Goal: Information Seeking & Learning: Learn about a topic

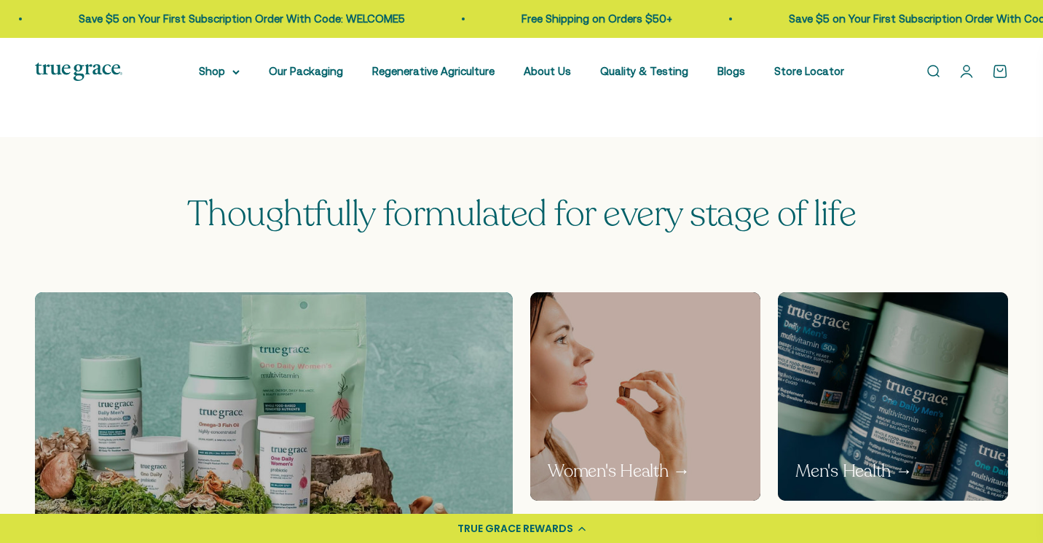
scroll to position [642, 0]
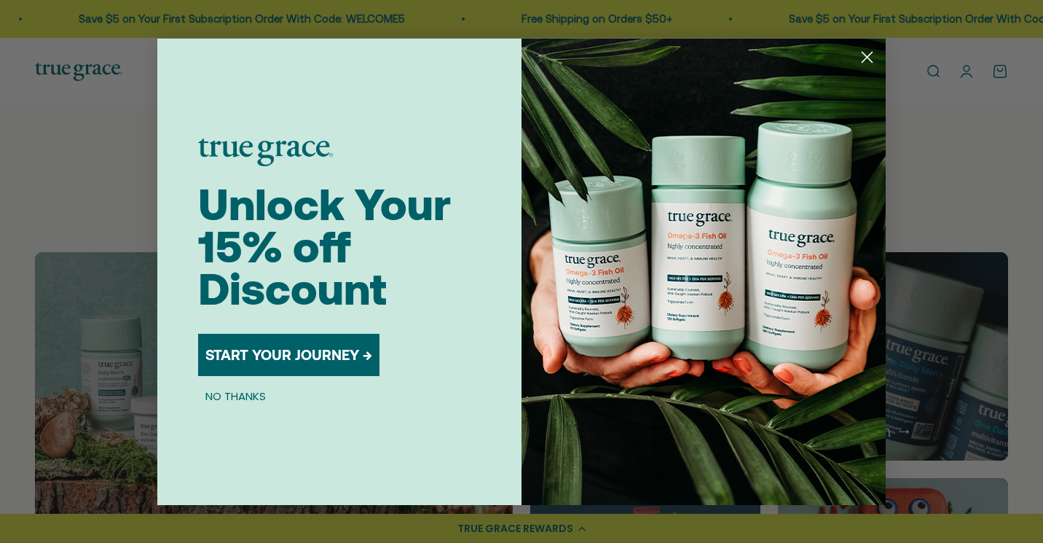
click at [872, 58] on circle "Close dialog" at bounding box center [867, 56] width 24 height 24
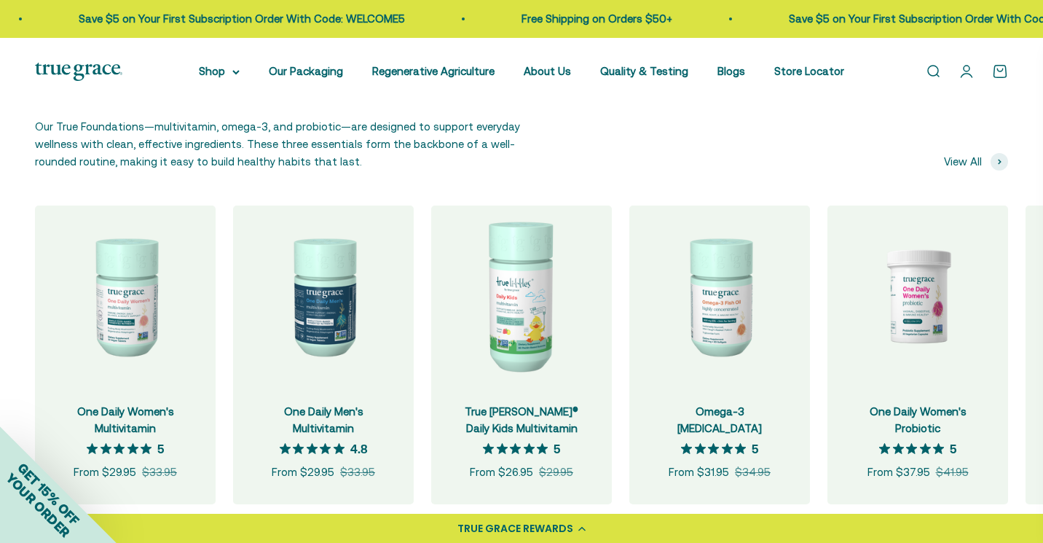
scroll to position [1375, 0]
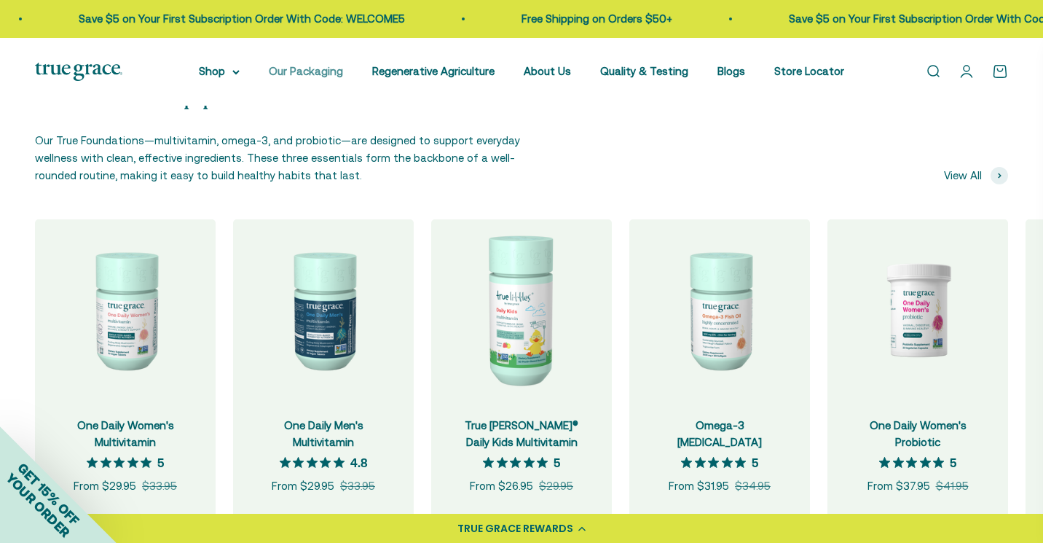
click at [315, 71] on link "Our Packaging" at bounding box center [306, 71] width 74 height 12
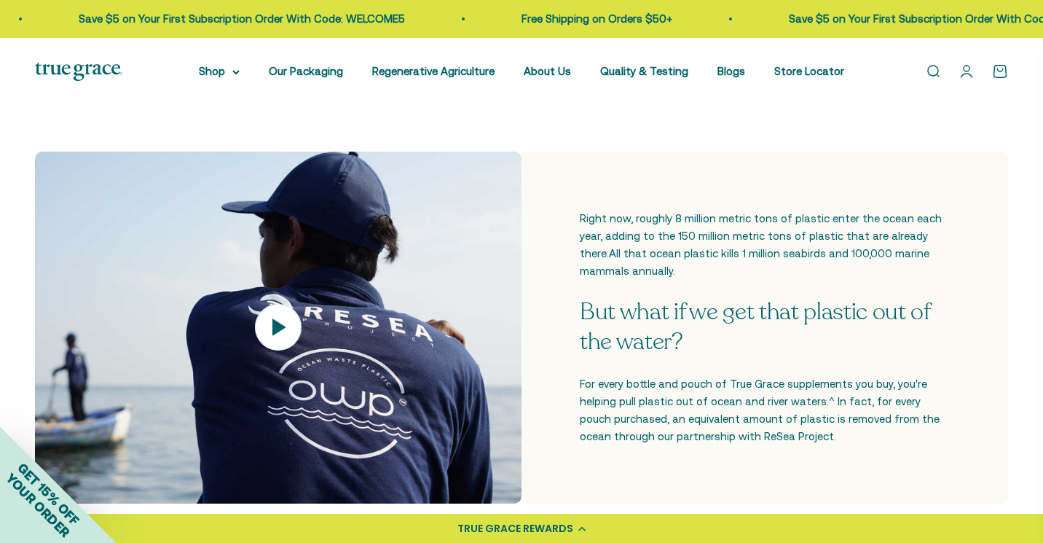
scroll to position [496, 0]
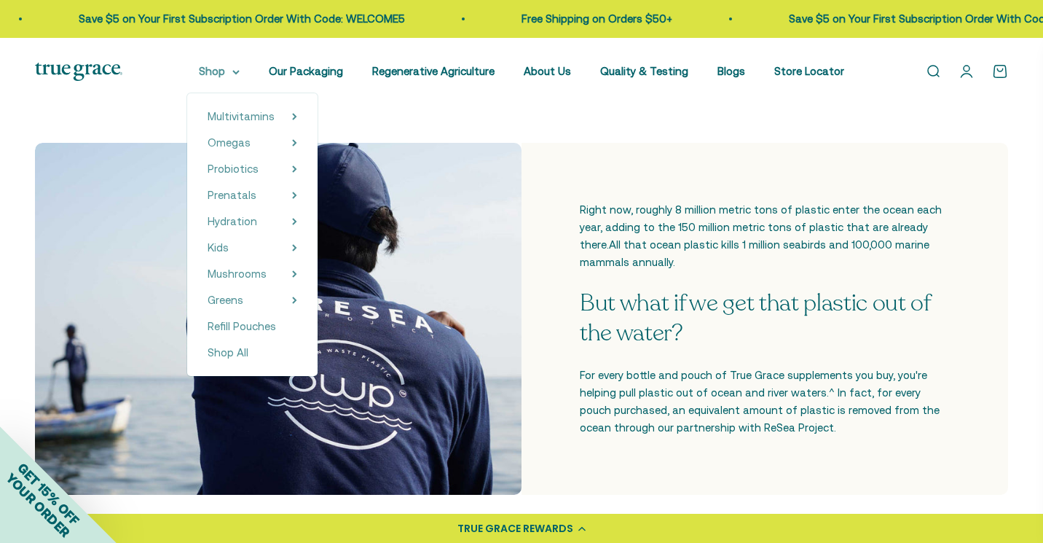
click at [227, 76] on summary "Shop" at bounding box center [219, 71] width 41 height 17
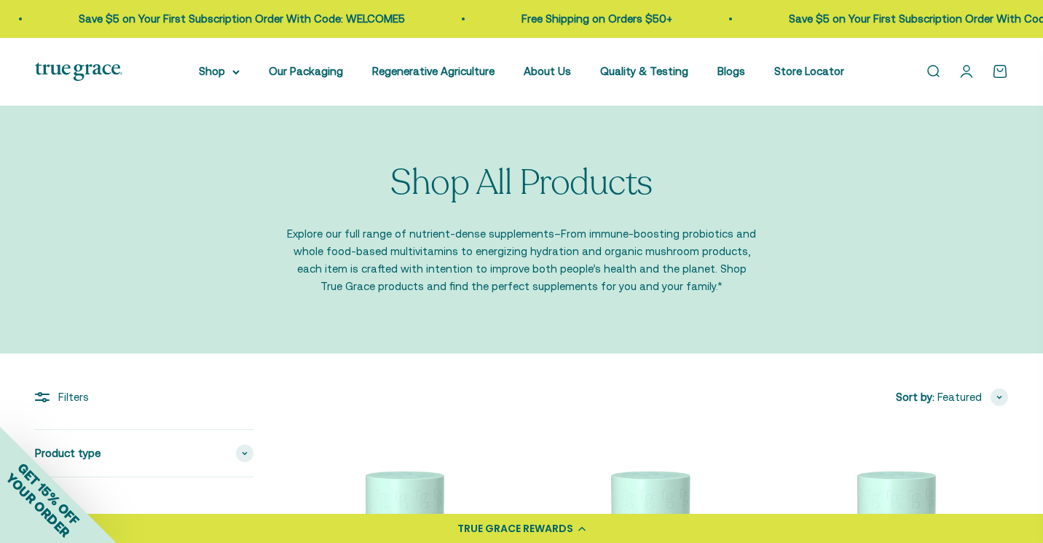
click at [227, 76] on summary "Shop" at bounding box center [219, 71] width 41 height 17
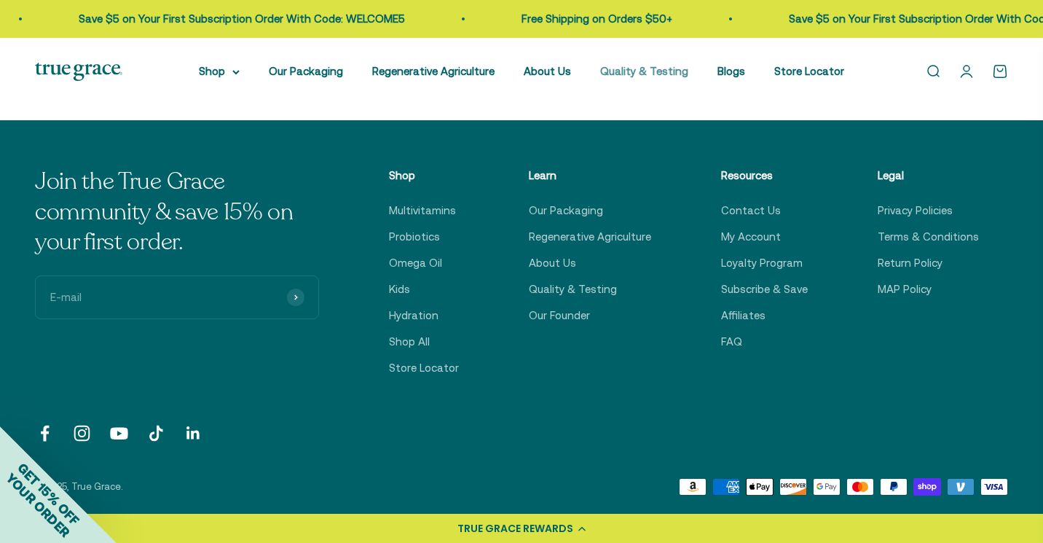
scroll to position [3160, 0]
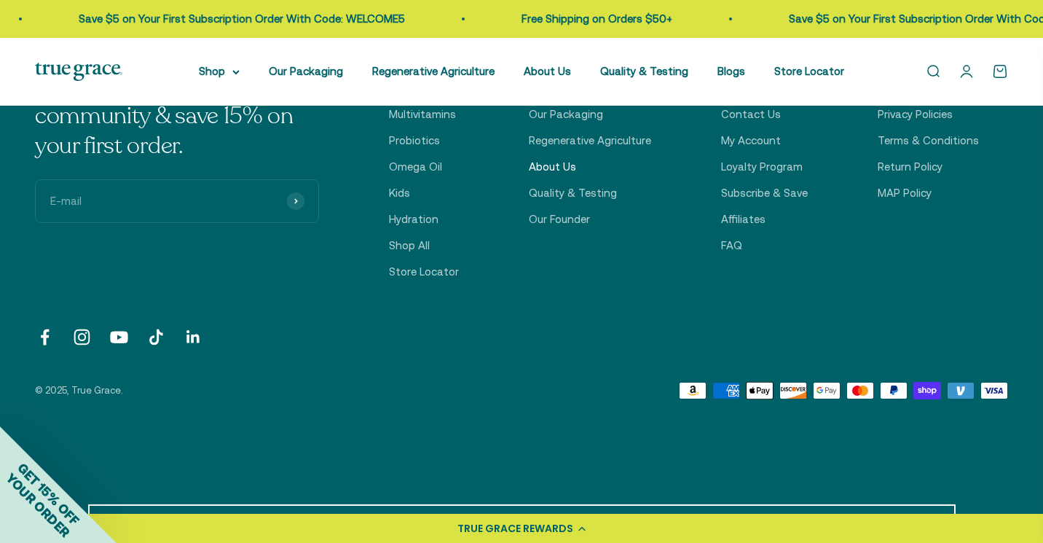
click at [559, 164] on link "About Us" at bounding box center [552, 166] width 47 height 17
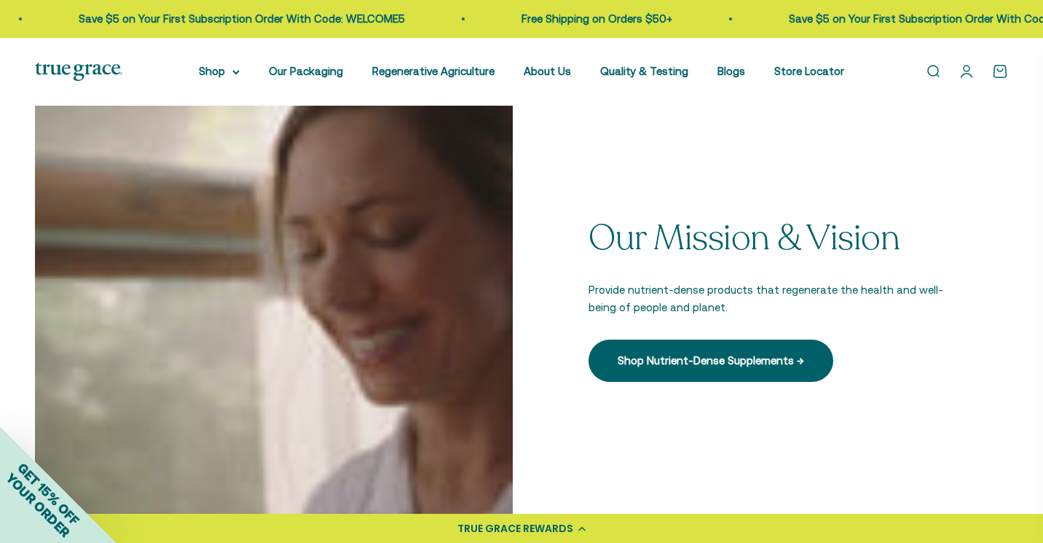
scroll to position [478, 0]
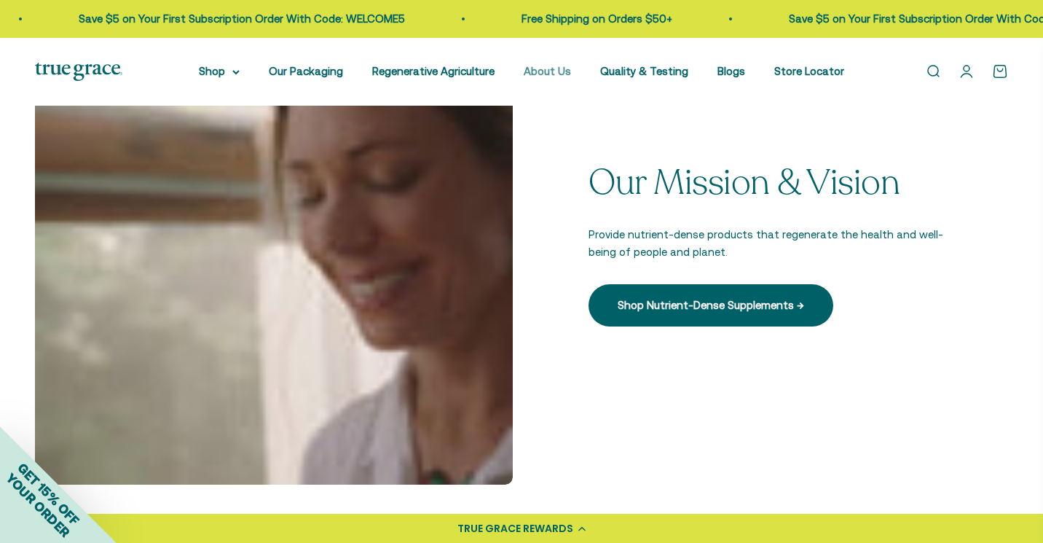
click at [557, 67] on link "About Us" at bounding box center [547, 71] width 47 height 12
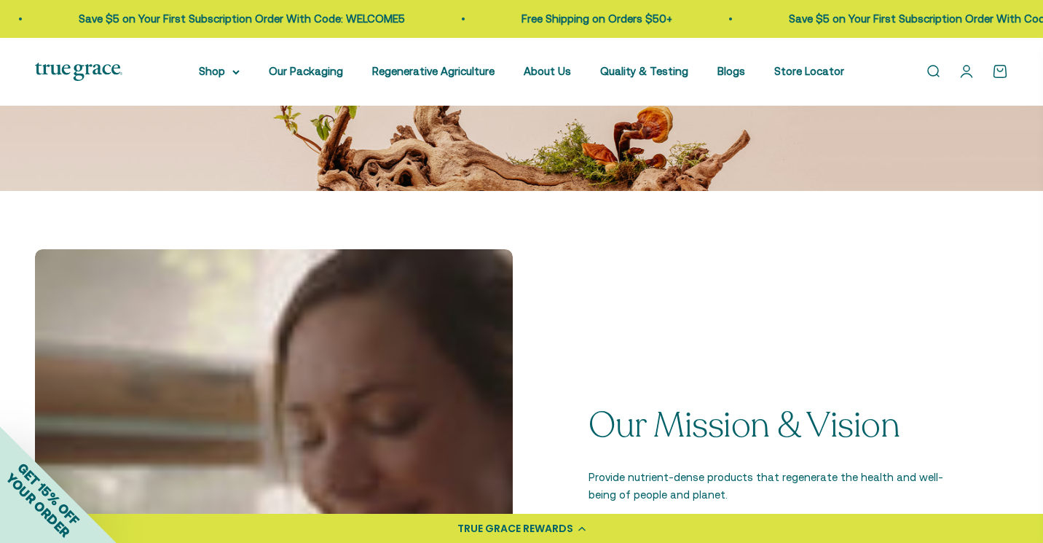
scroll to position [473, 0]
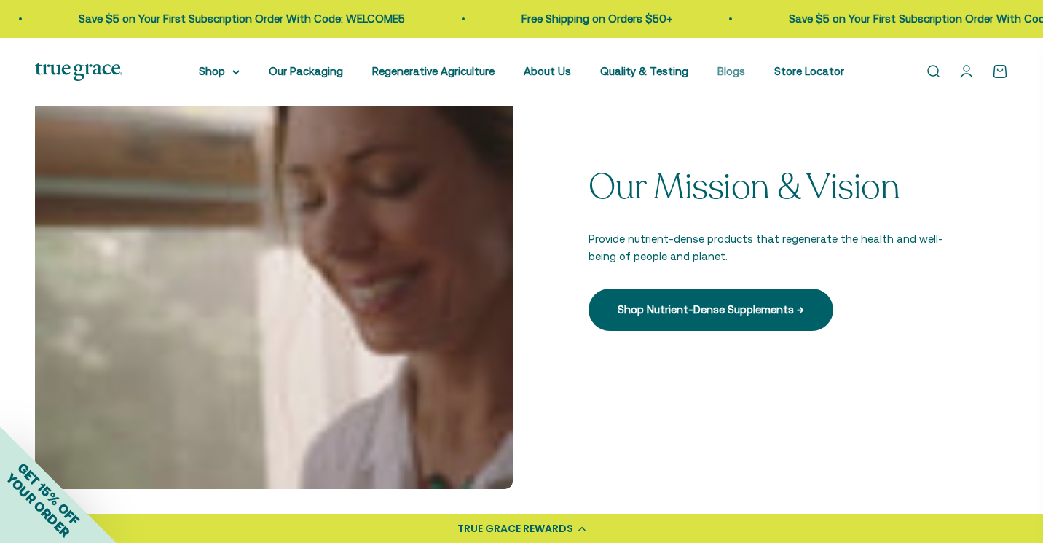
click at [727, 77] on link "Blogs" at bounding box center [731, 71] width 28 height 12
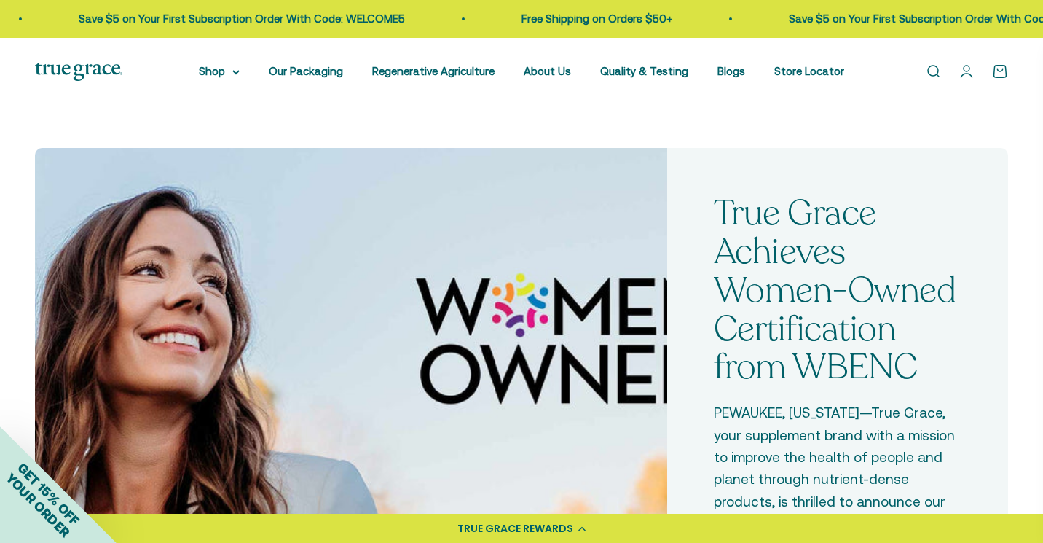
scroll to position [458, 0]
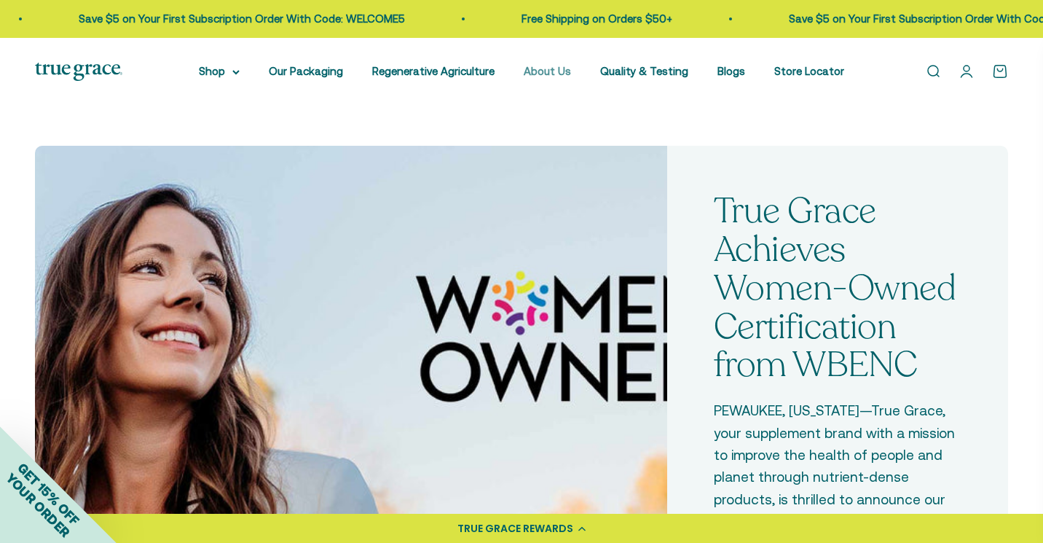
click at [567, 71] on link "About Us" at bounding box center [547, 71] width 47 height 12
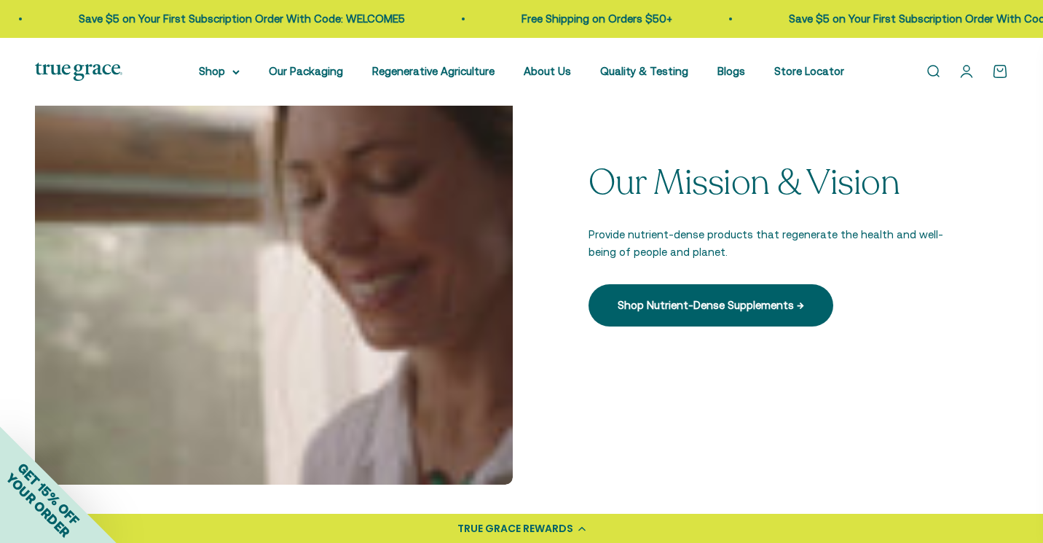
scroll to position [483, 0]
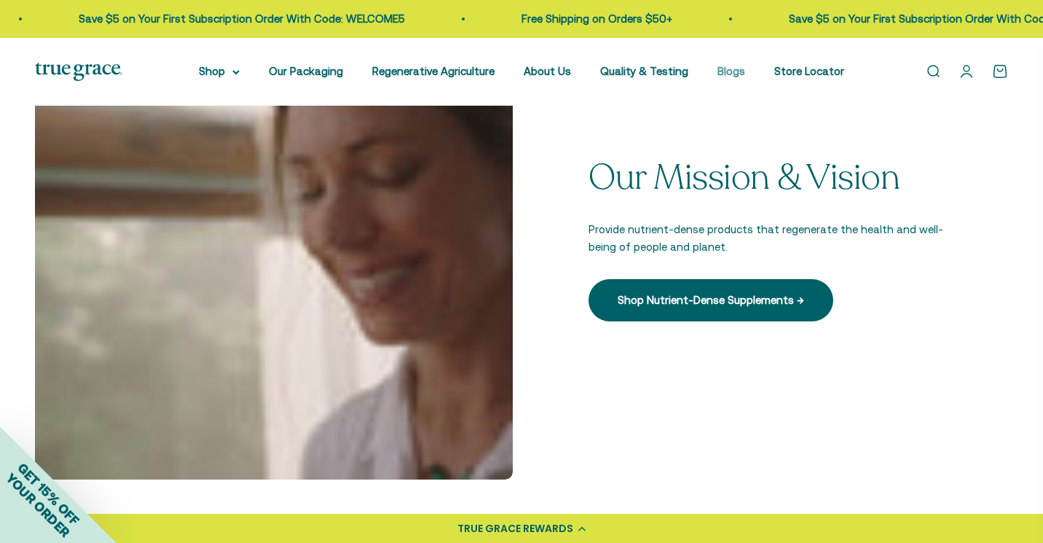
click at [728, 76] on link "Blogs" at bounding box center [731, 71] width 28 height 12
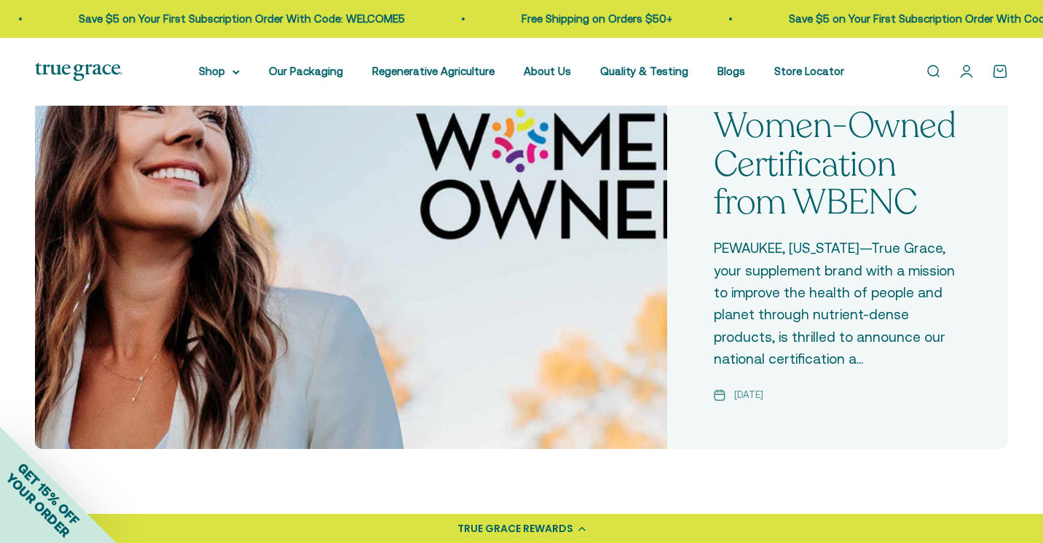
scroll to position [709, 0]
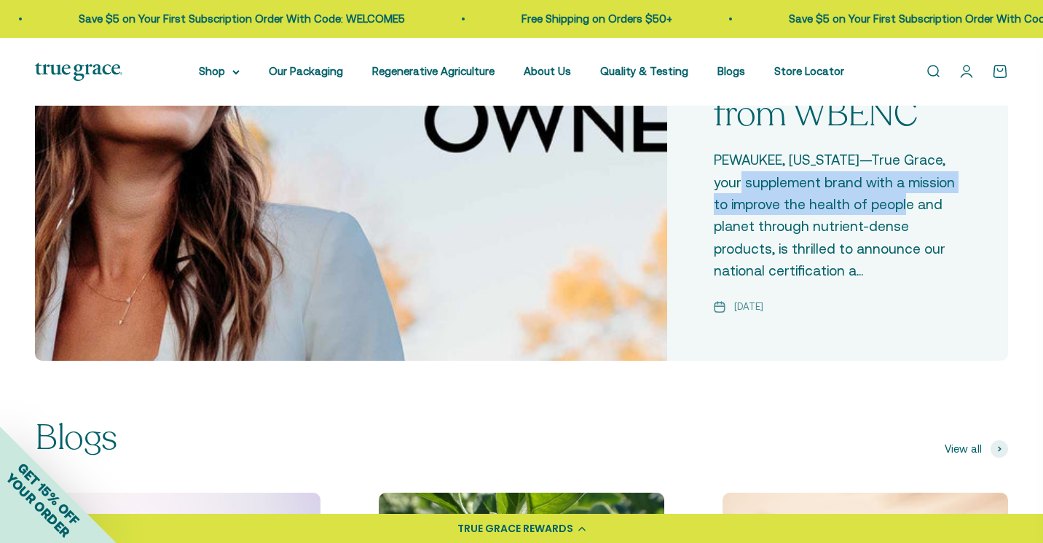
drag, startPoint x: 743, startPoint y: 183, endPoint x: 907, endPoint y: 201, distance: 164.9
click at [907, 202] on p "PEWAUKEE, [US_STATE]—True Grace, your supplement brand with a mission to improv…" at bounding box center [838, 215] width 248 height 133
copy p "supplement brand with a mission to improve the health of people"
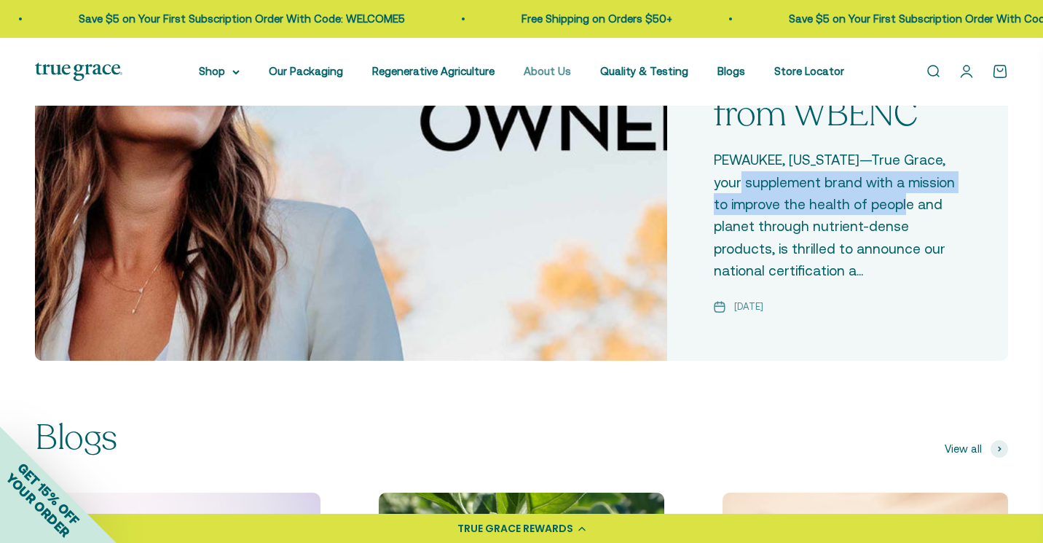
click at [545, 75] on link "About Us" at bounding box center [547, 71] width 47 height 12
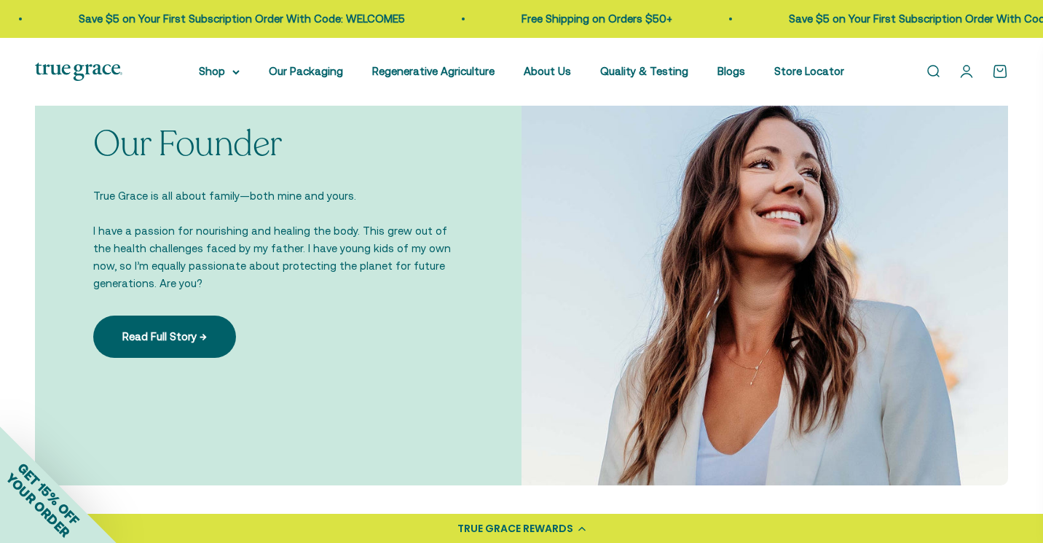
scroll to position [1058, 0]
